Goal: Information Seeking & Learning: Find specific page/section

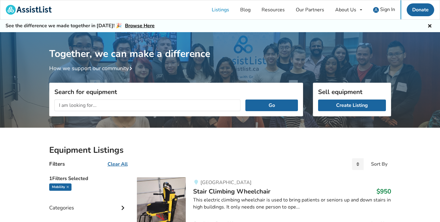
click at [71, 185] on div "Mobility" at bounding box center [88, 187] width 78 height 9
click at [67, 186] on icon at bounding box center [68, 186] width 2 height 3
click at [83, 107] on input "text" at bounding box center [147, 105] width 186 height 12
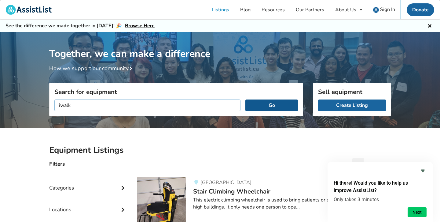
type input "iwalk"
click at [282, 108] on button "Go" at bounding box center [271, 105] width 52 height 12
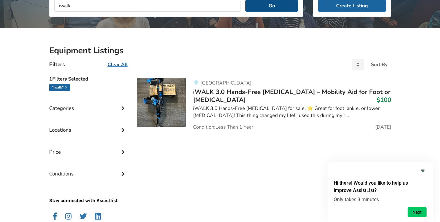
scroll to position [100, 0]
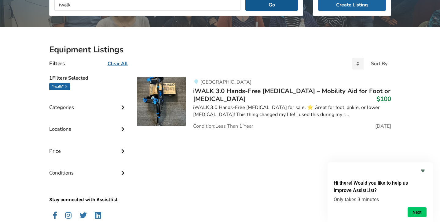
click at [282, 108] on div "iWALK 3.0 Hands-Free [MEDICAL_DATA] for sale. ⭐️ Great for foot, ankle, or lowe…" at bounding box center [292, 111] width 198 height 14
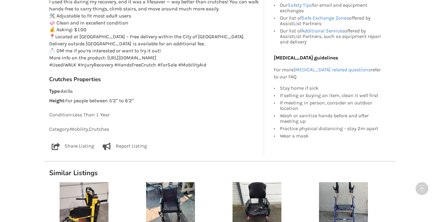
scroll to position [423, 0]
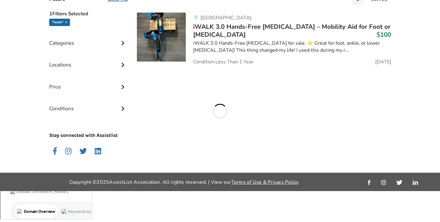
scroll to position [100, 0]
